Goal: Information Seeking & Learning: Learn about a topic

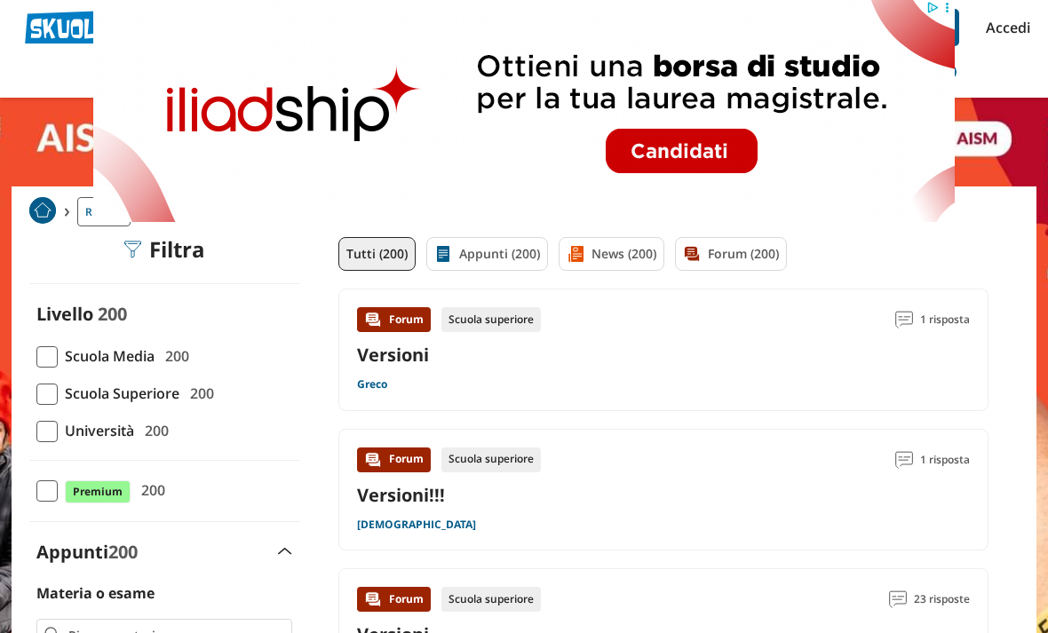
click at [54, 393] on span at bounding box center [46, 394] width 21 height 21
click at [36, 393] on input "Scuola Superiore 200" at bounding box center [36, 393] width 0 height 0
checkbox input "true"
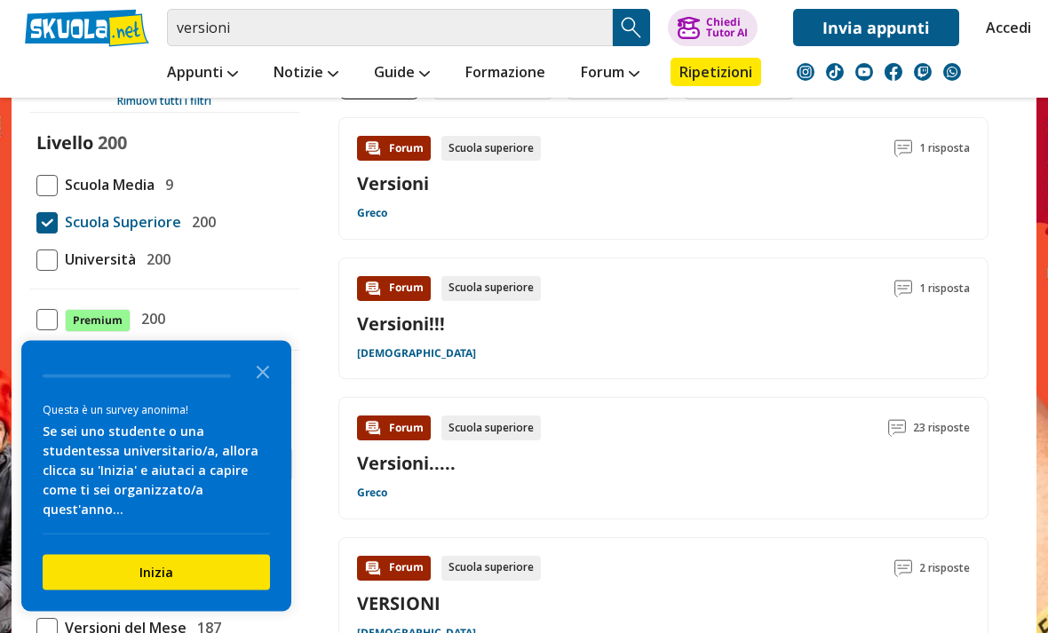
scroll to position [171, 0]
click at [889, 166] on div "Forum Scuola superiore 1 risposta Versioni Greco" at bounding box center [663, 178] width 613 height 85
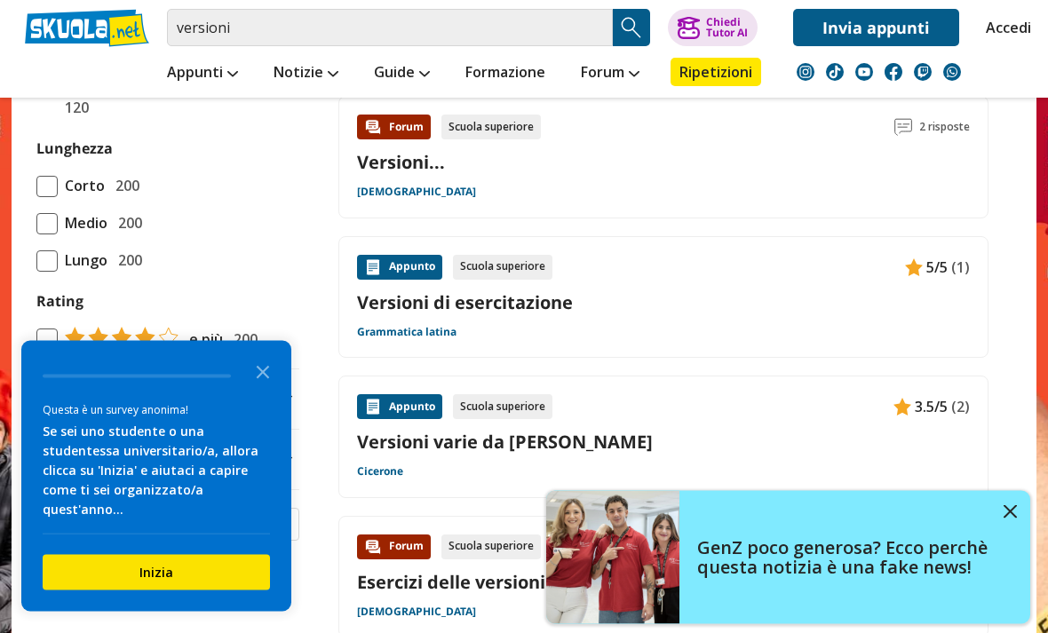
scroll to position [751, 0]
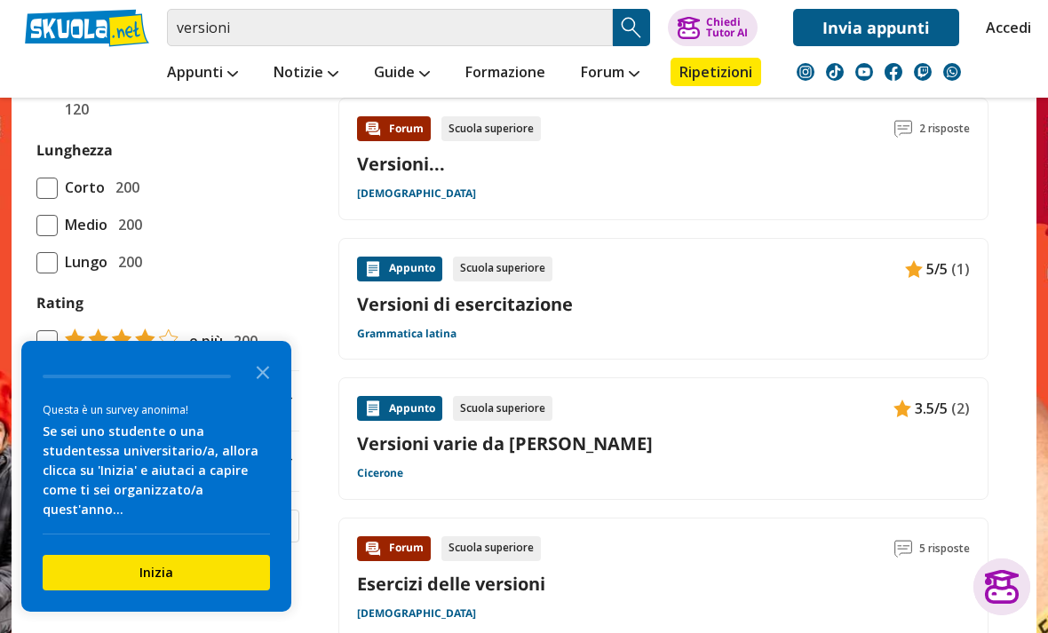
click at [52, 268] on span at bounding box center [46, 262] width 21 height 21
click at [36, 262] on input "Lungo 200" at bounding box center [36, 262] width 0 height 0
checkbox input "true"
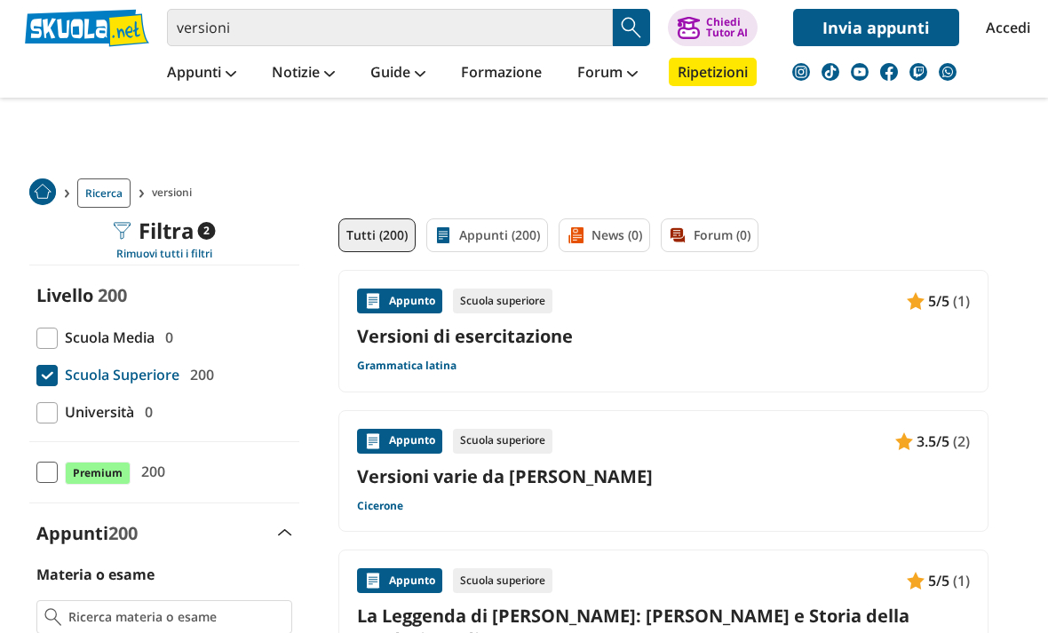
scroll to position [29, 0]
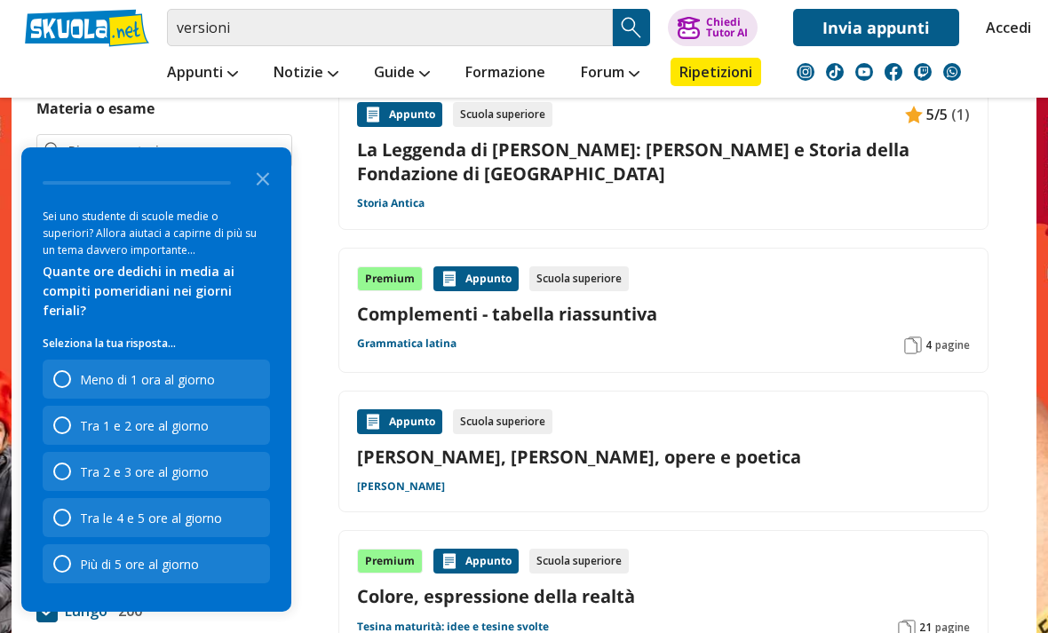
click at [264, 186] on polygon "Close the survey" at bounding box center [263, 178] width 13 height 13
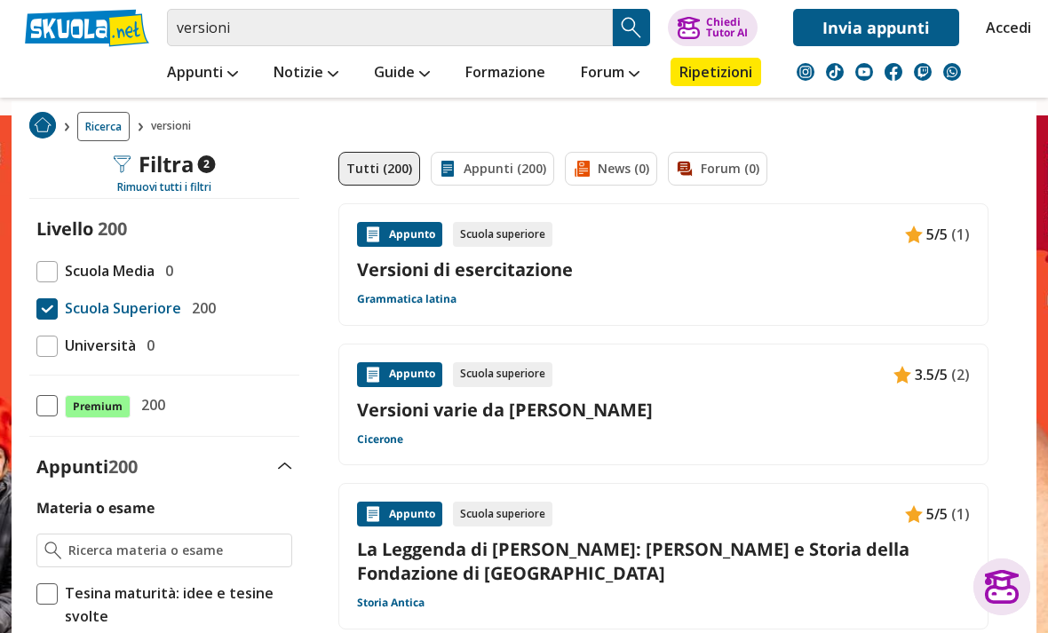
scroll to position [0, 0]
